Goal: Check status: Check status

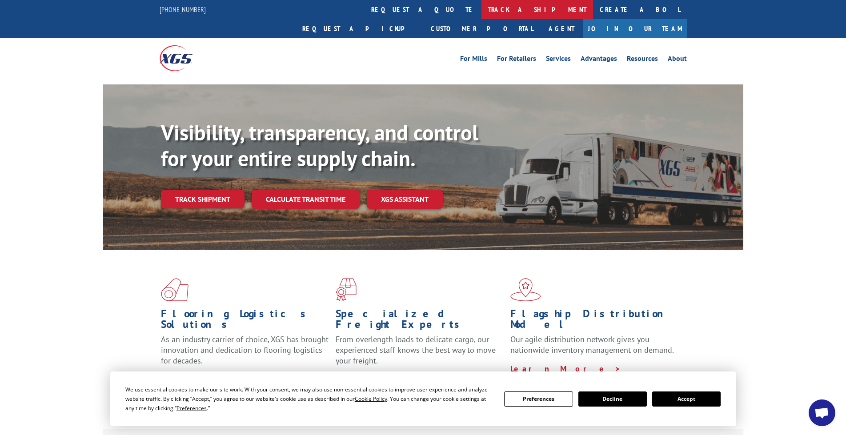
click at [481, 10] on link "track a shipment" at bounding box center [537, 9] width 112 height 19
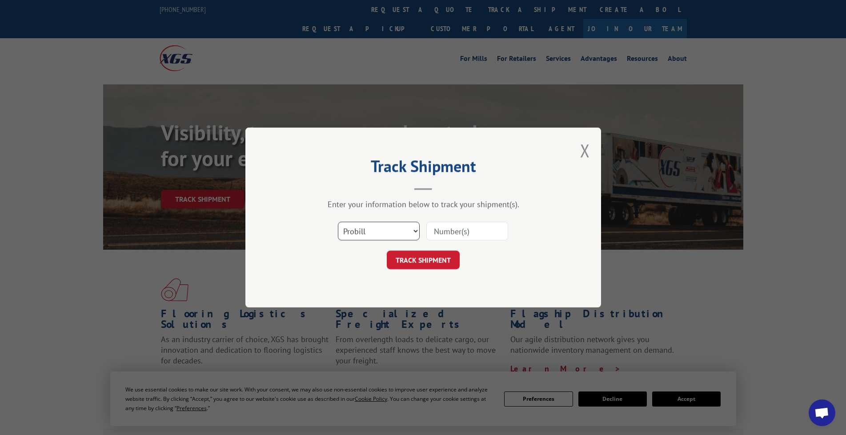
click at [400, 235] on select "Select category... Probill BOL PO" at bounding box center [379, 231] width 82 height 19
click at [450, 230] on input at bounding box center [467, 231] width 82 height 19
paste input "17478545"
type input "17478545"
click at [419, 256] on button "TRACK SHIPMENT" at bounding box center [423, 260] width 73 height 19
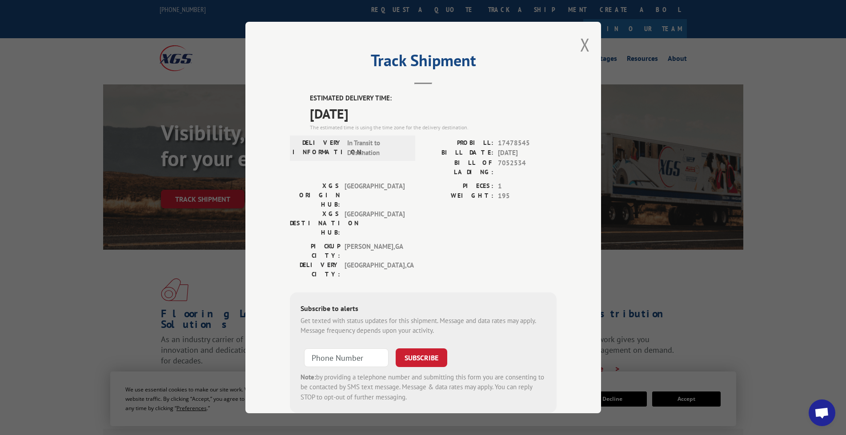
drag, startPoint x: 303, startPoint y: 111, endPoint x: 383, endPoint y: 112, distance: 79.6
click at [383, 112] on div "ESTIMATED DELIVERY TIME: [DATE] The estimated time is using the time zone for t…" at bounding box center [423, 253] width 267 height 320
copy span "[DATE]"
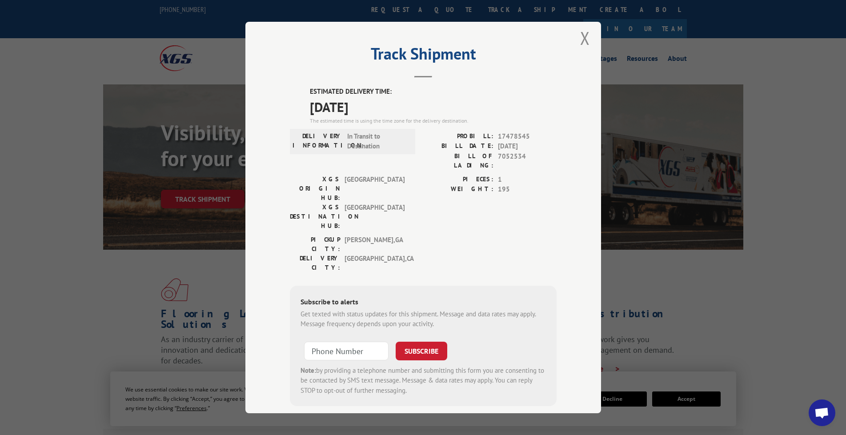
scroll to position [8, 0]
click at [580, 40] on button "Close modal" at bounding box center [585, 36] width 10 height 24
